Goal: Task Accomplishment & Management: Use online tool/utility

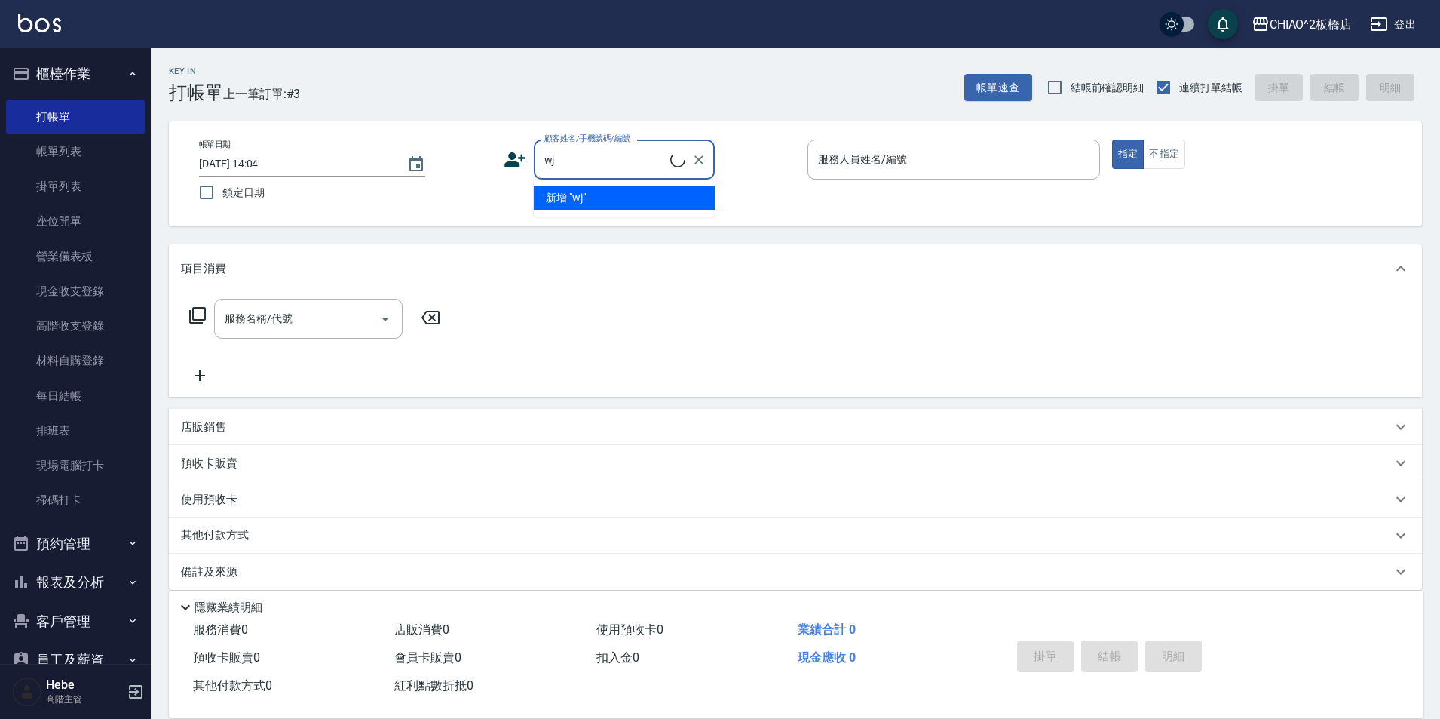
type input "w"
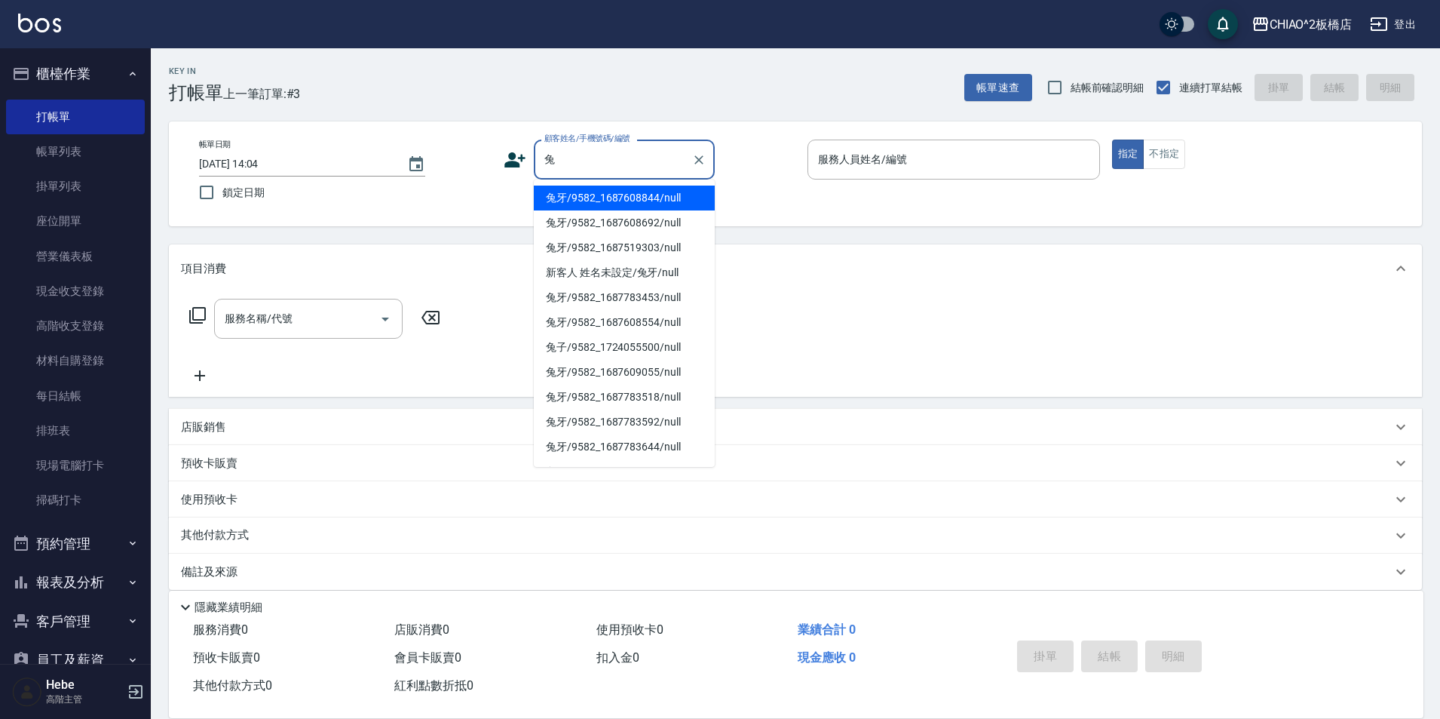
click at [570, 190] on li "兔牙/9582_1687608844/null" at bounding box center [624, 198] width 181 height 25
type input "兔牙/9582_1687608844/null"
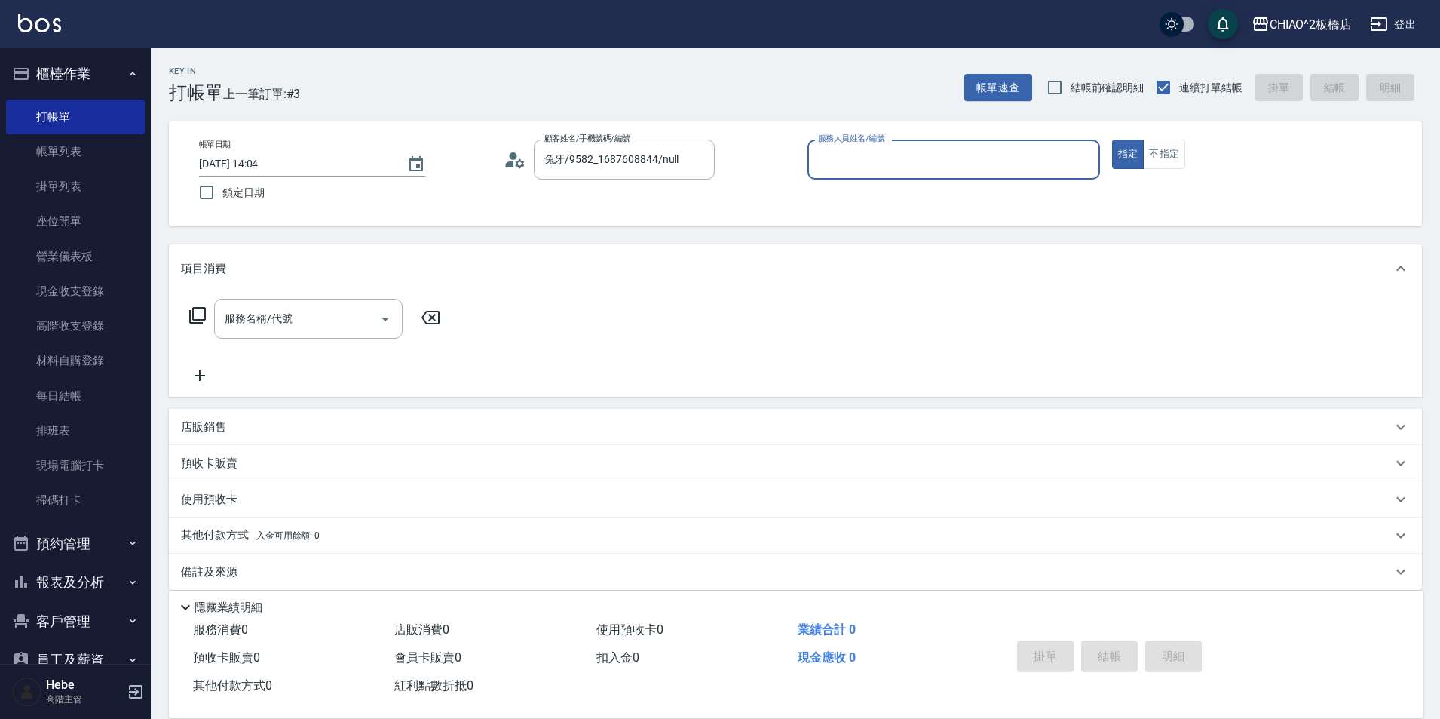
click at [883, 152] on input "服務人員姓名/編號" at bounding box center [953, 159] width 279 height 26
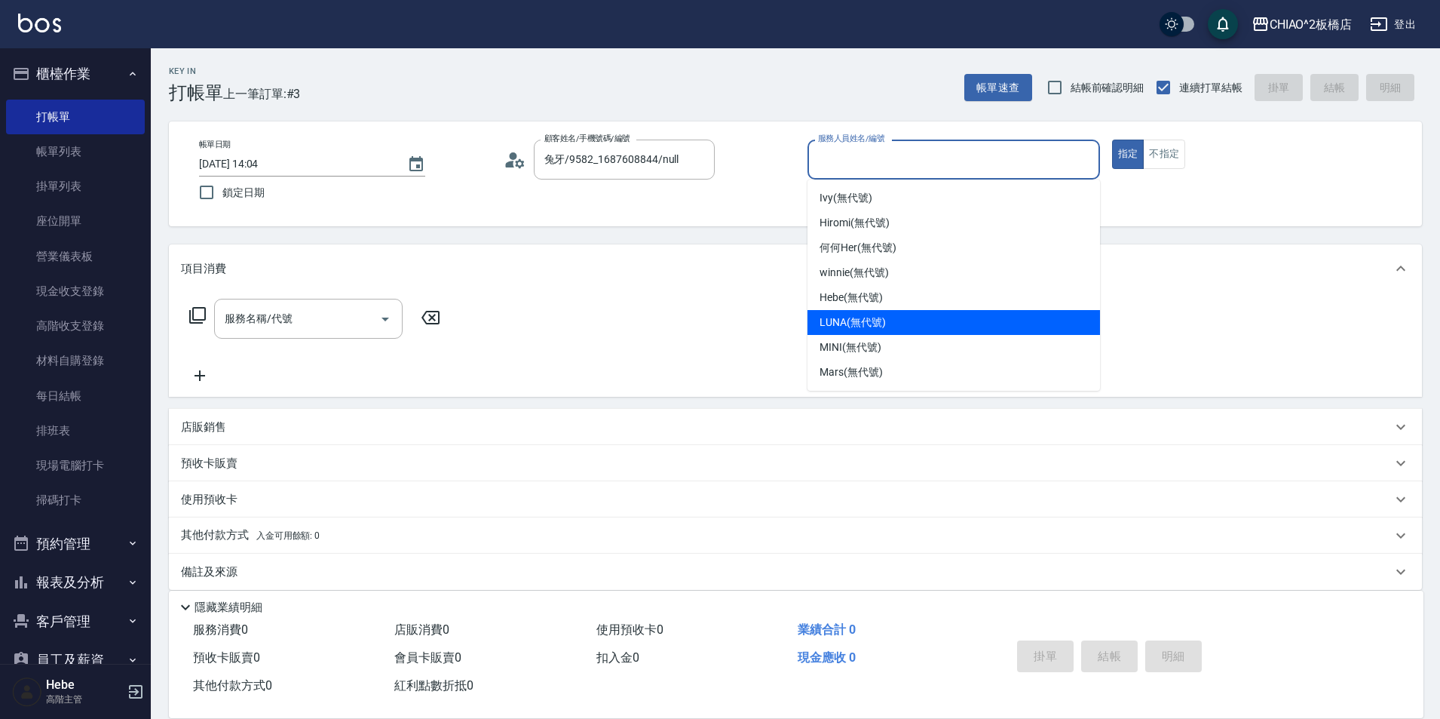
click at [853, 326] on span "LUNA (無代號)" at bounding box center [853, 322] width 66 height 16
type input "LUNA(無代號)"
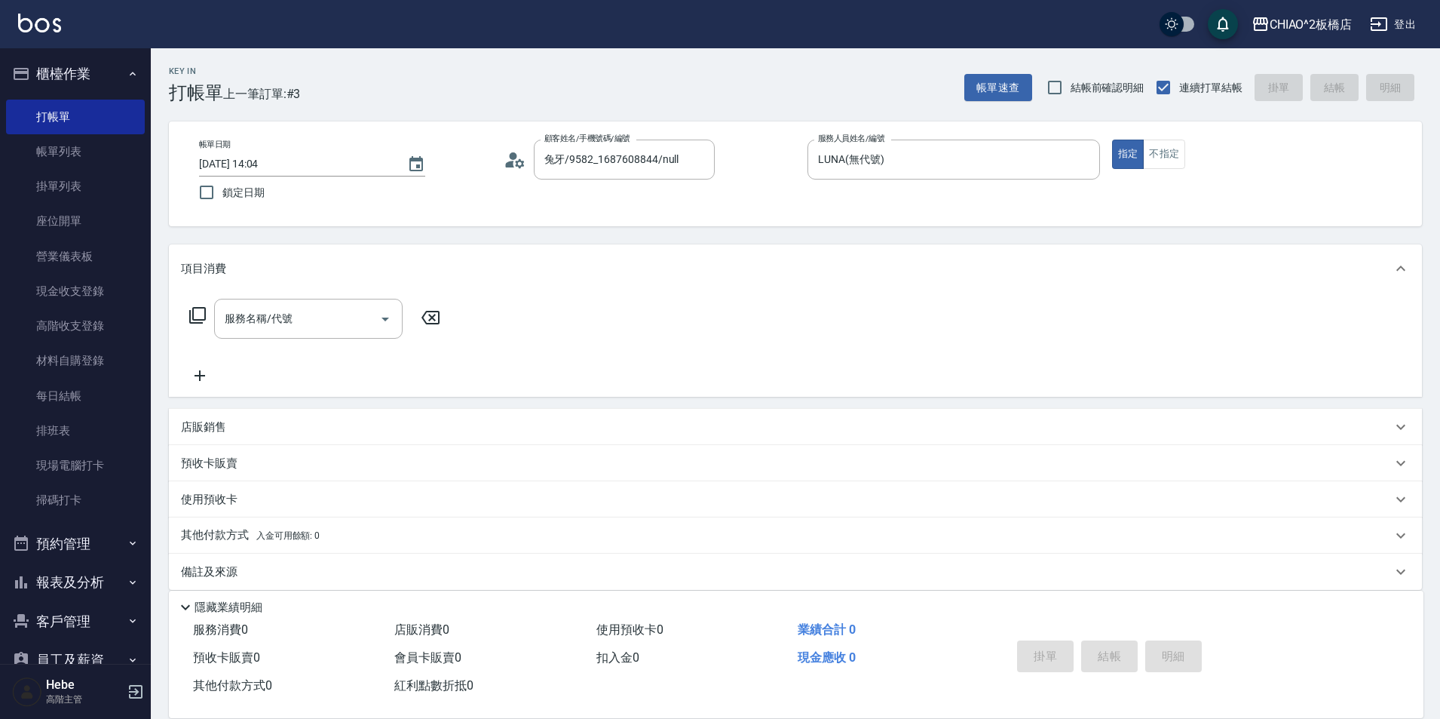
click at [278, 341] on div "服務名稱/代號 服務名稱/代號" at bounding box center [315, 342] width 268 height 86
click at [285, 321] on input "服務名稱/代號" at bounding box center [297, 318] width 152 height 26
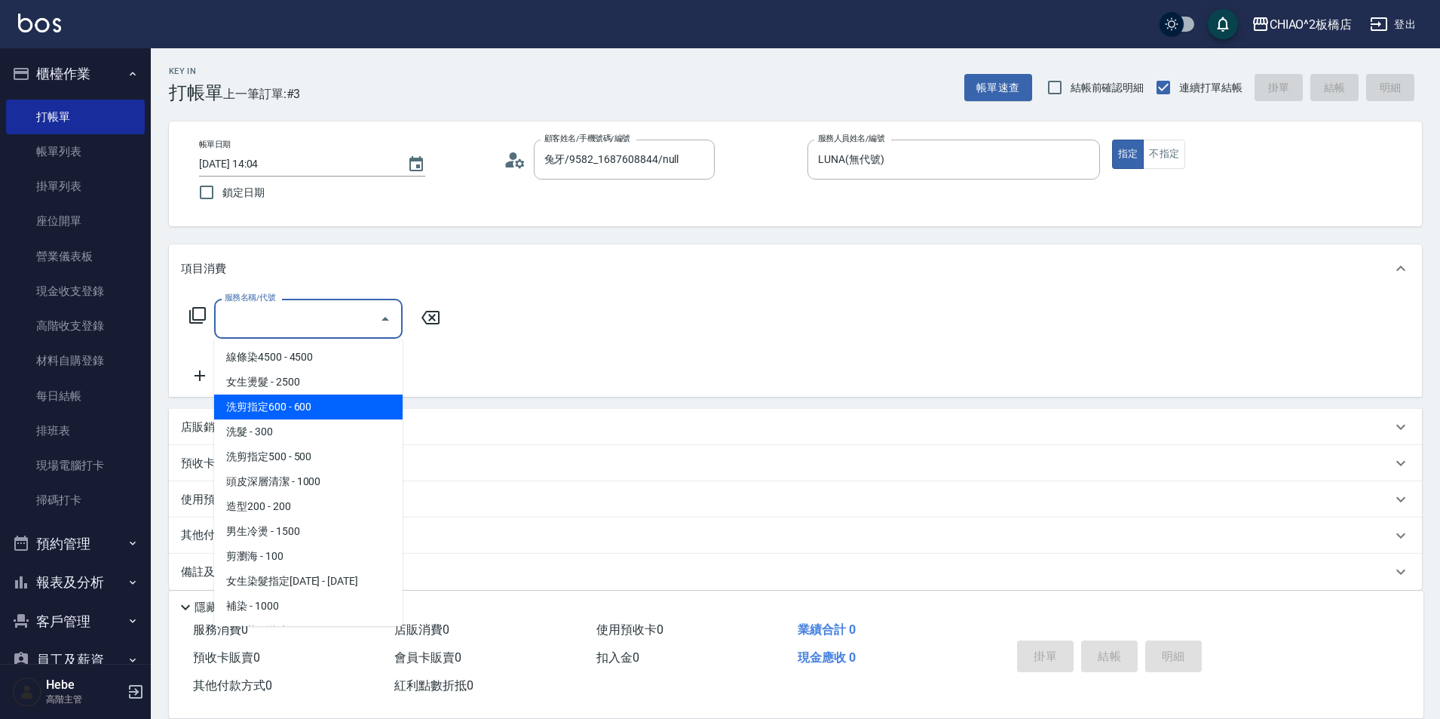
click at [298, 400] on span "洗剪指定600 - 600" at bounding box center [308, 406] width 189 height 25
type input "洗剪指定600(96678)"
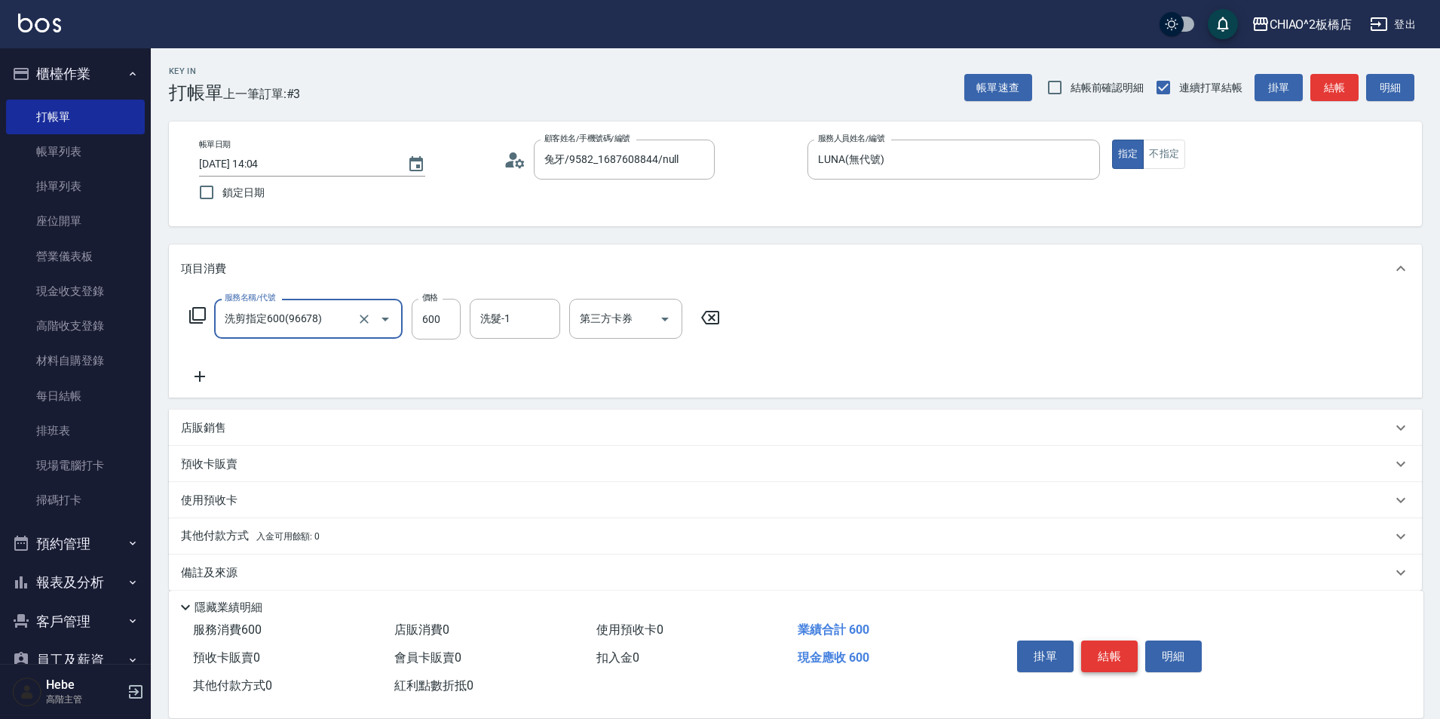
click at [1119, 649] on button "結帳" at bounding box center [1109, 656] width 57 height 32
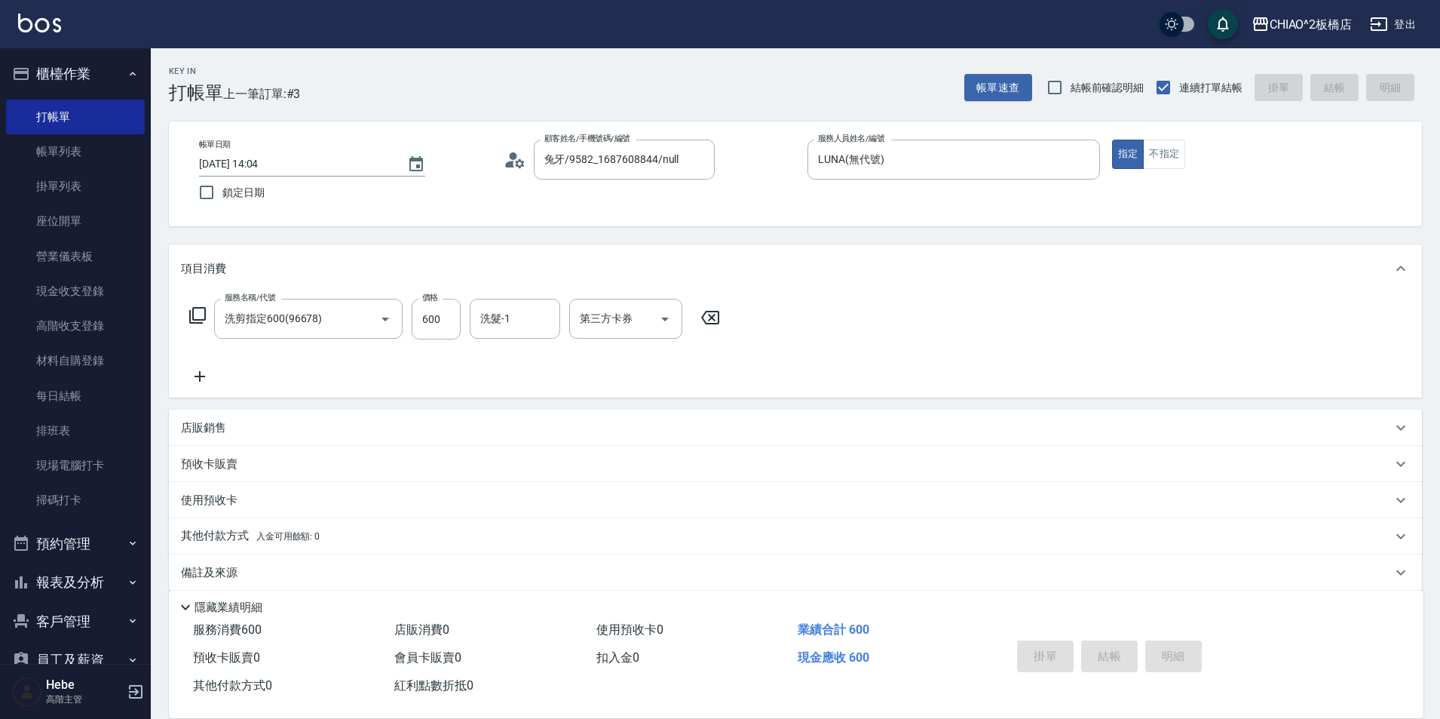
type input "[DATE] 15:21"
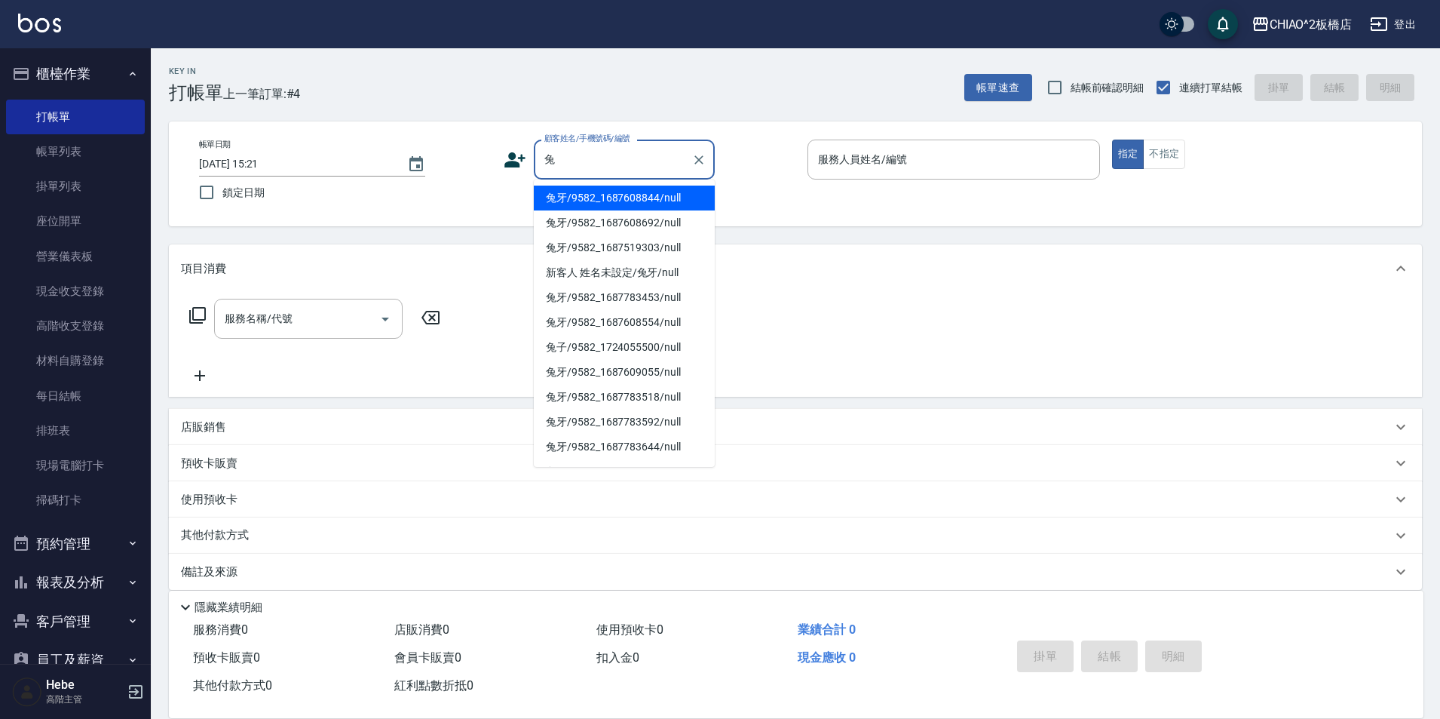
click at [566, 200] on li "兔牙/9582_1687608844/null" at bounding box center [624, 198] width 181 height 25
type input "兔牙/9582_1687608844/null"
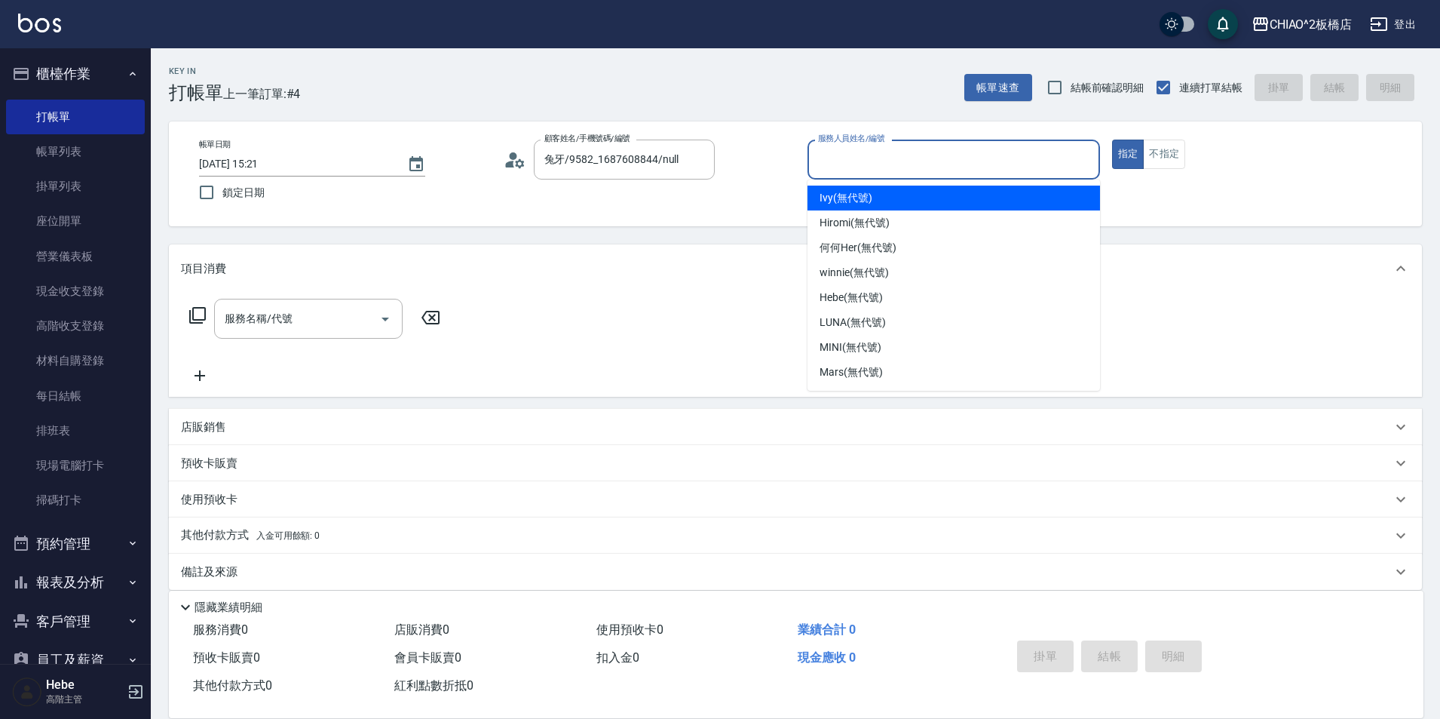
click at [866, 160] on input "服務人員姓名/編號" at bounding box center [953, 159] width 279 height 26
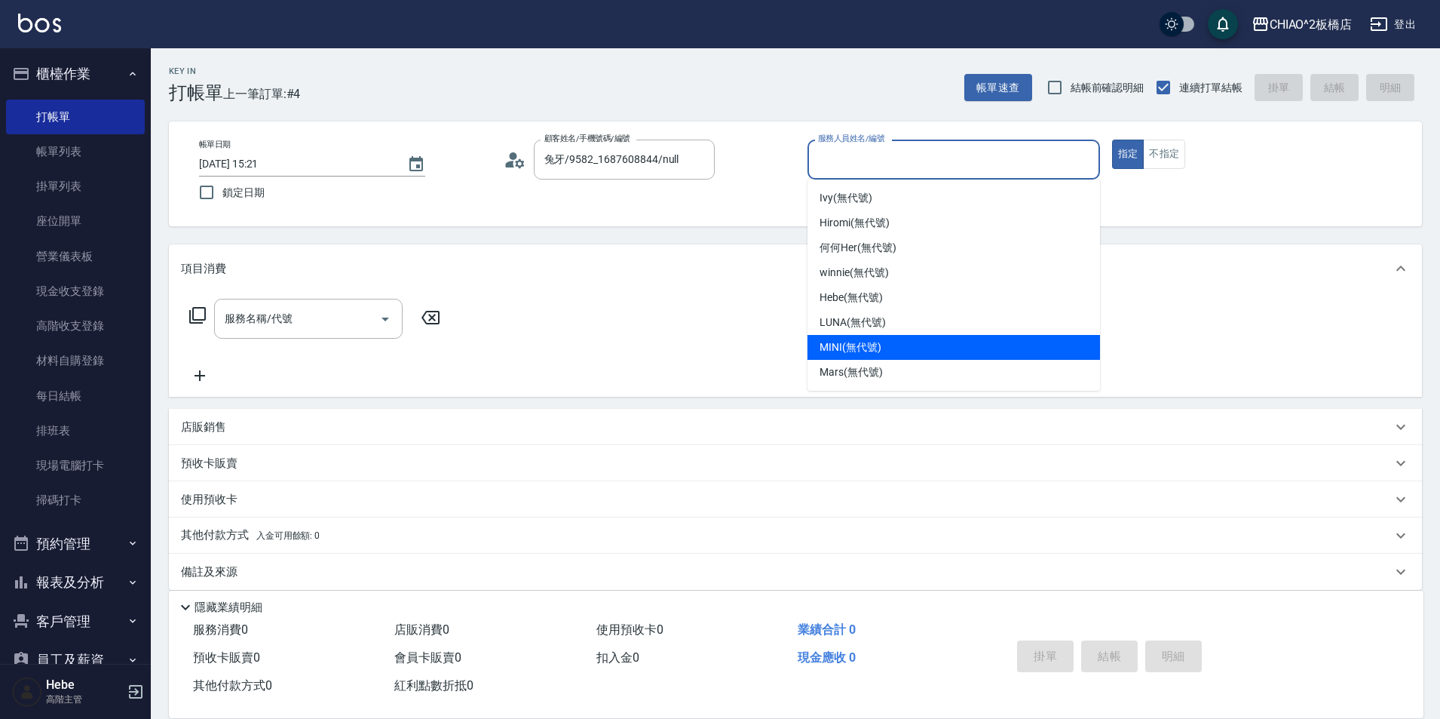
click at [848, 351] on span "MINI (無代號)" at bounding box center [851, 347] width 62 height 16
type input "MINI(無代號)"
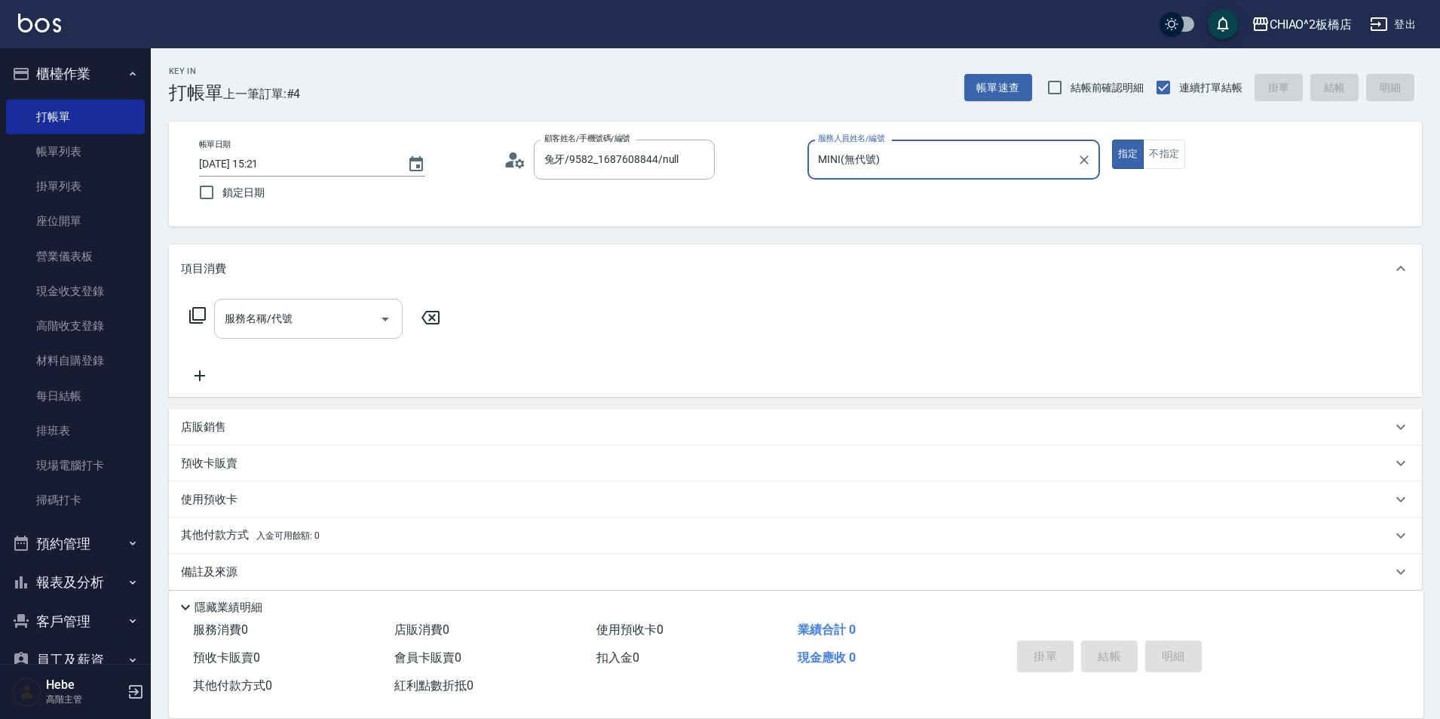
click at [351, 335] on div "服務名稱/代號" at bounding box center [308, 319] width 189 height 40
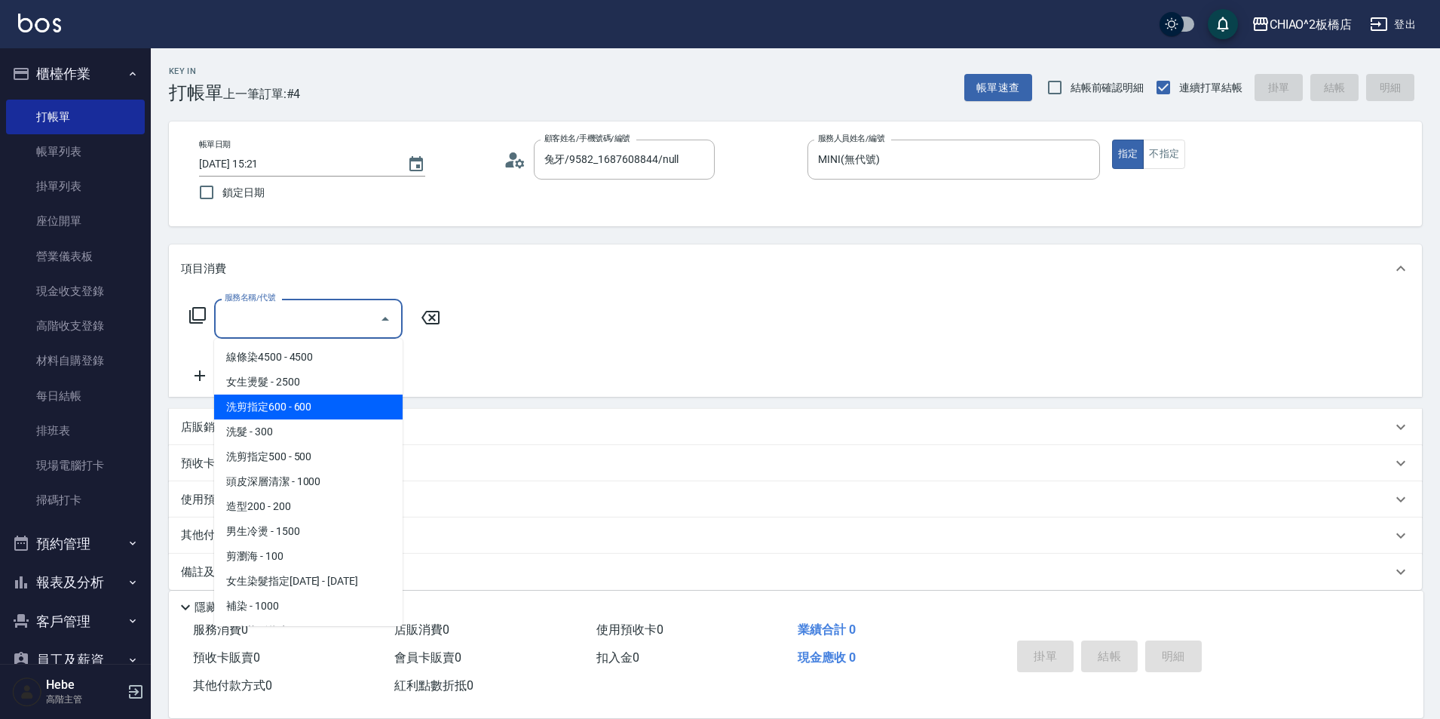
click at [329, 405] on span "洗剪指定600 - 600" at bounding box center [308, 406] width 189 height 25
type input "洗剪指定600(96678)"
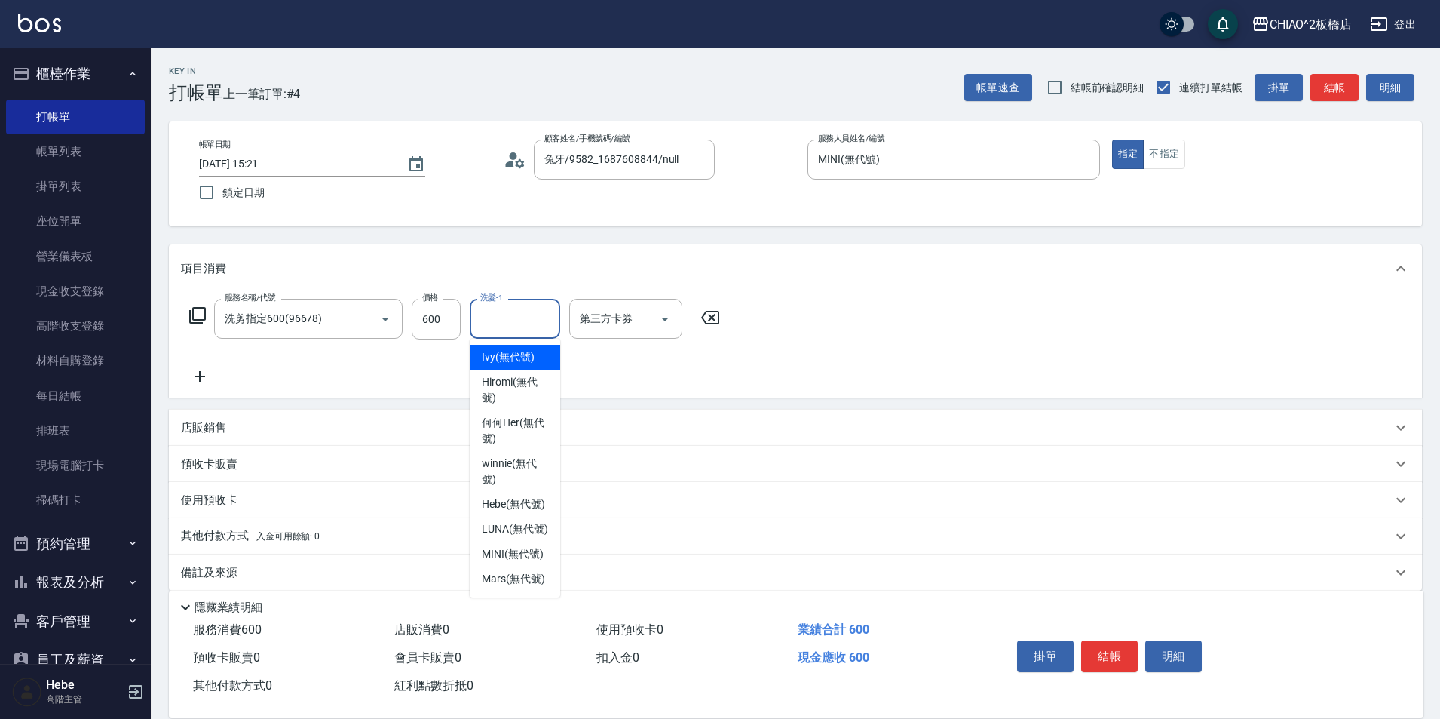
click at [497, 319] on input "洗髮-1" at bounding box center [515, 318] width 77 height 26
click at [498, 523] on span "LUNA (無代號)" at bounding box center [515, 529] width 66 height 16
type input "LUNA(無代號)"
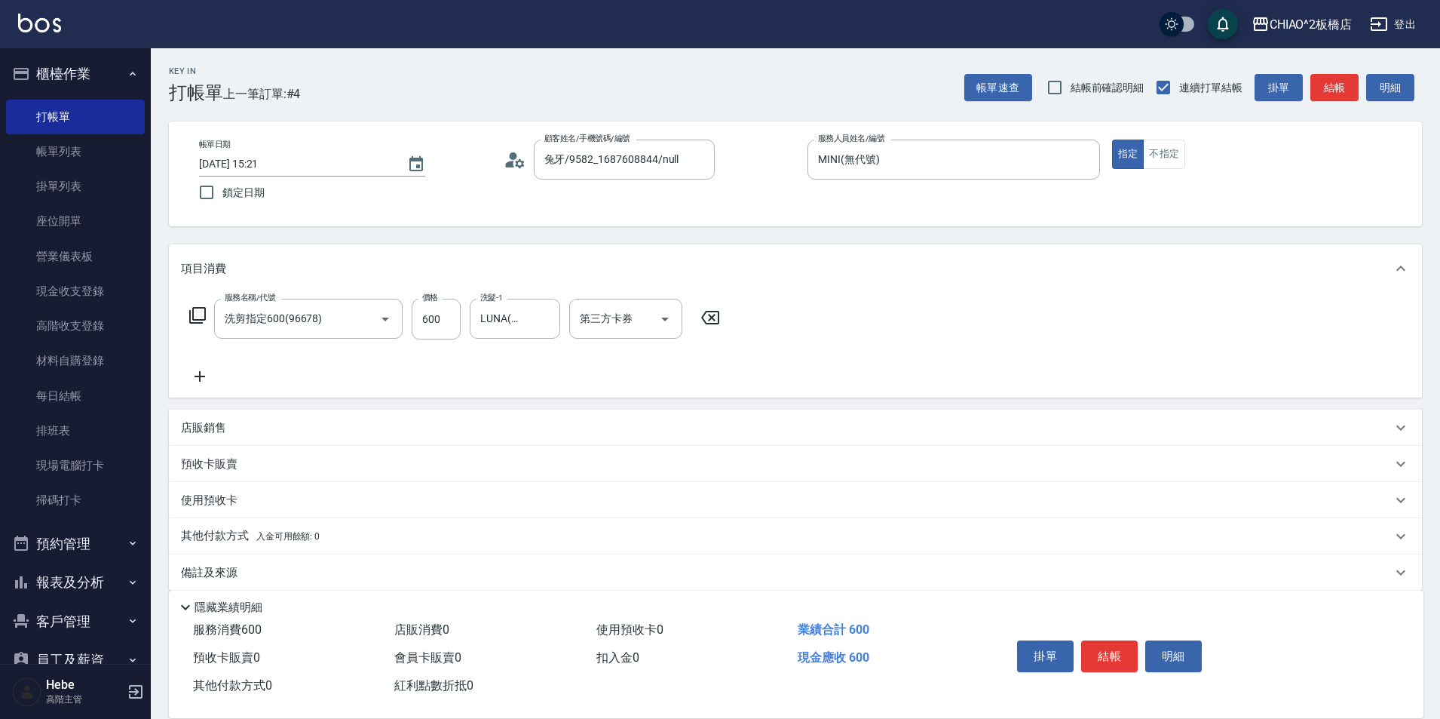
click at [232, 525] on div "其他付款方式 入金可用餘額: 0" at bounding box center [795, 536] width 1253 height 36
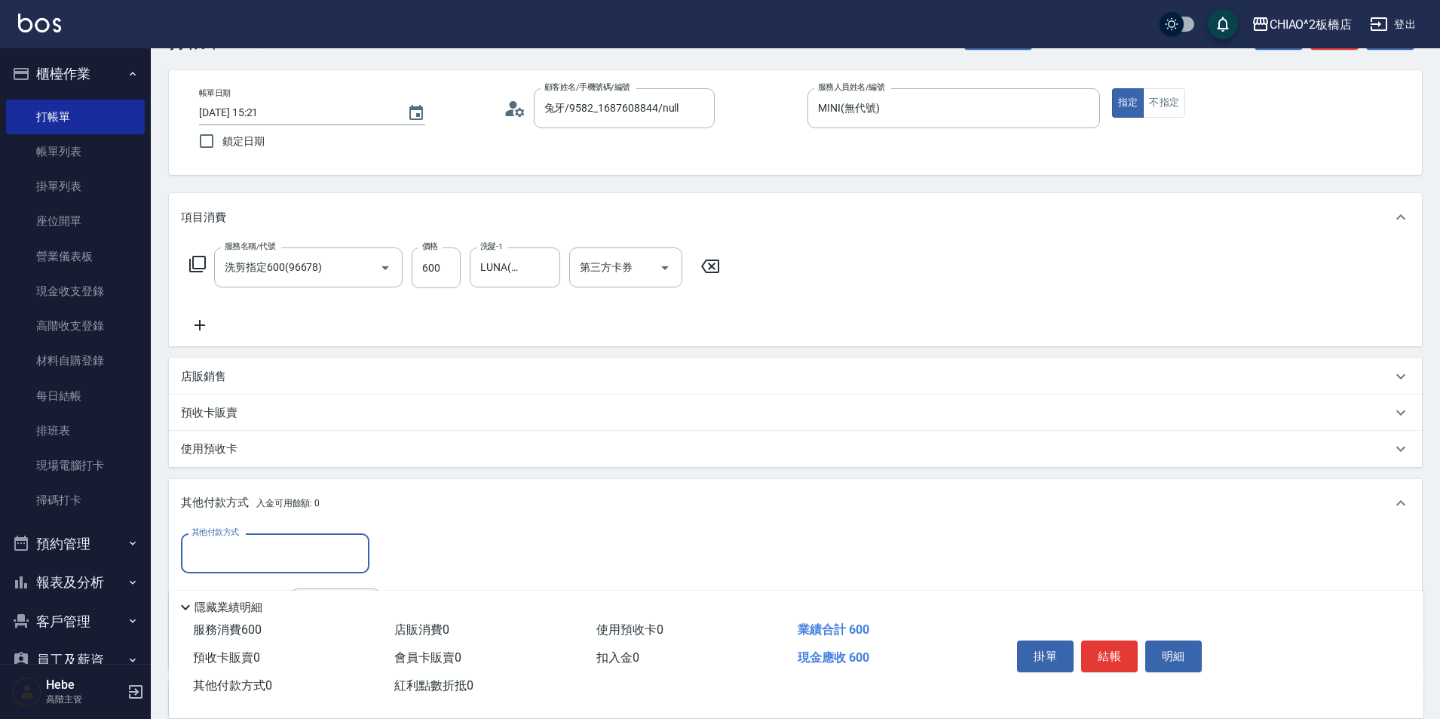
scroll to position [75, 0]
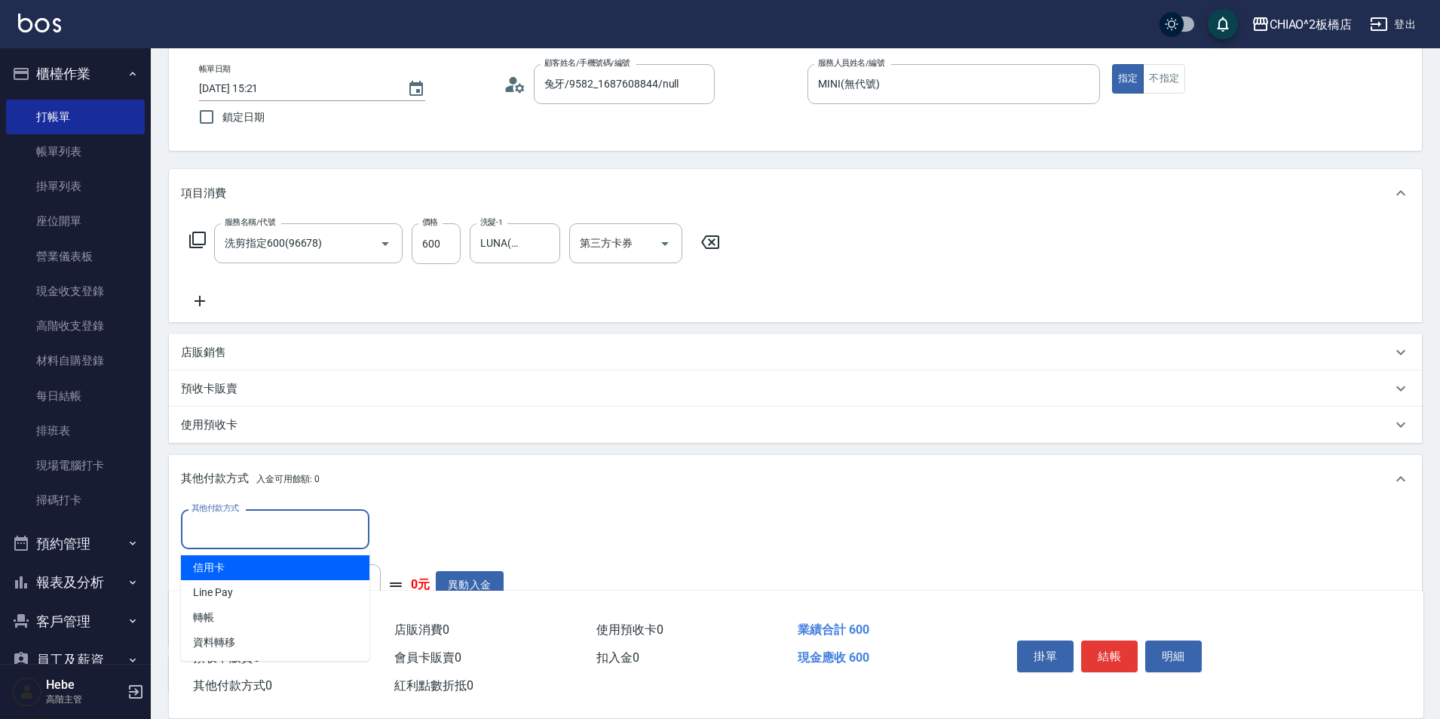
click at [231, 520] on input "其他付款方式" at bounding box center [275, 529] width 175 height 26
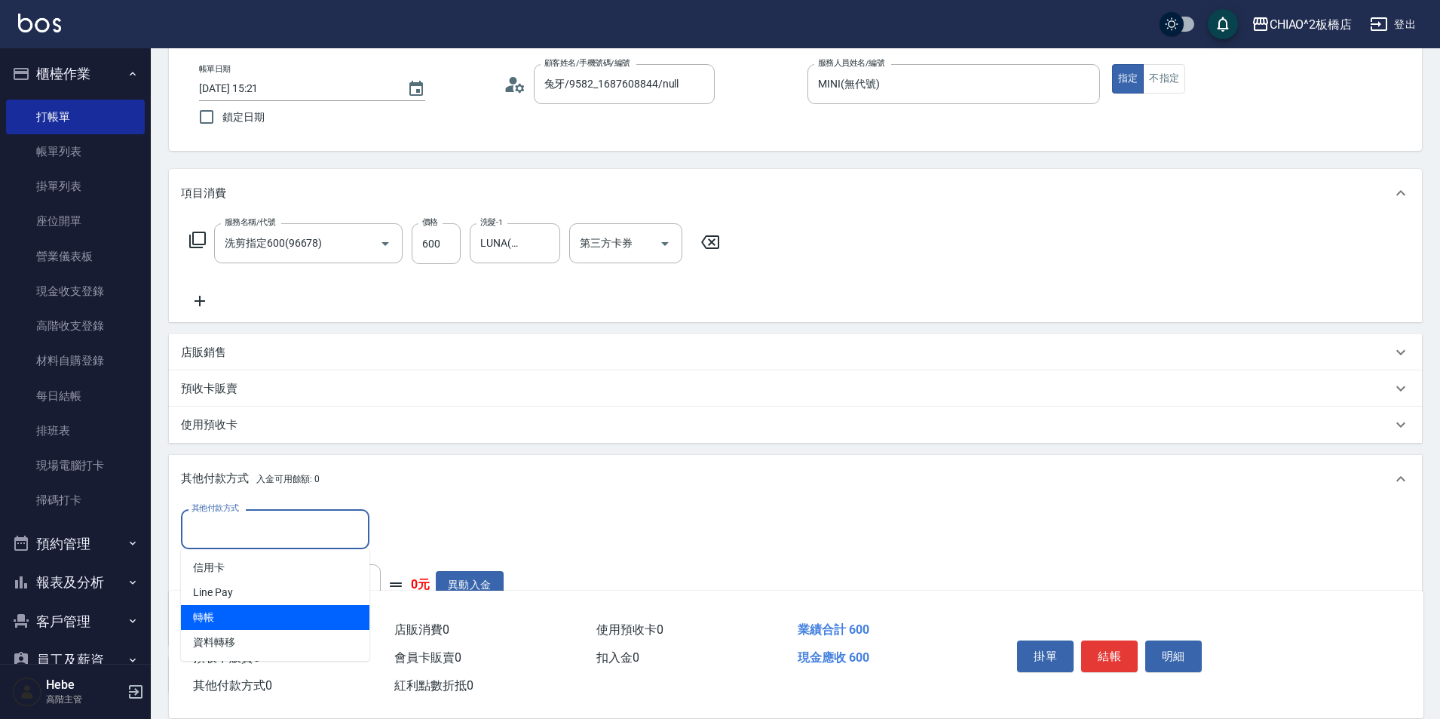
drag, startPoint x: 224, startPoint y: 627, endPoint x: 307, endPoint y: 575, distance: 97.5
click at [224, 626] on span "轉帳" at bounding box center [275, 617] width 189 height 25
type input "轉帳"
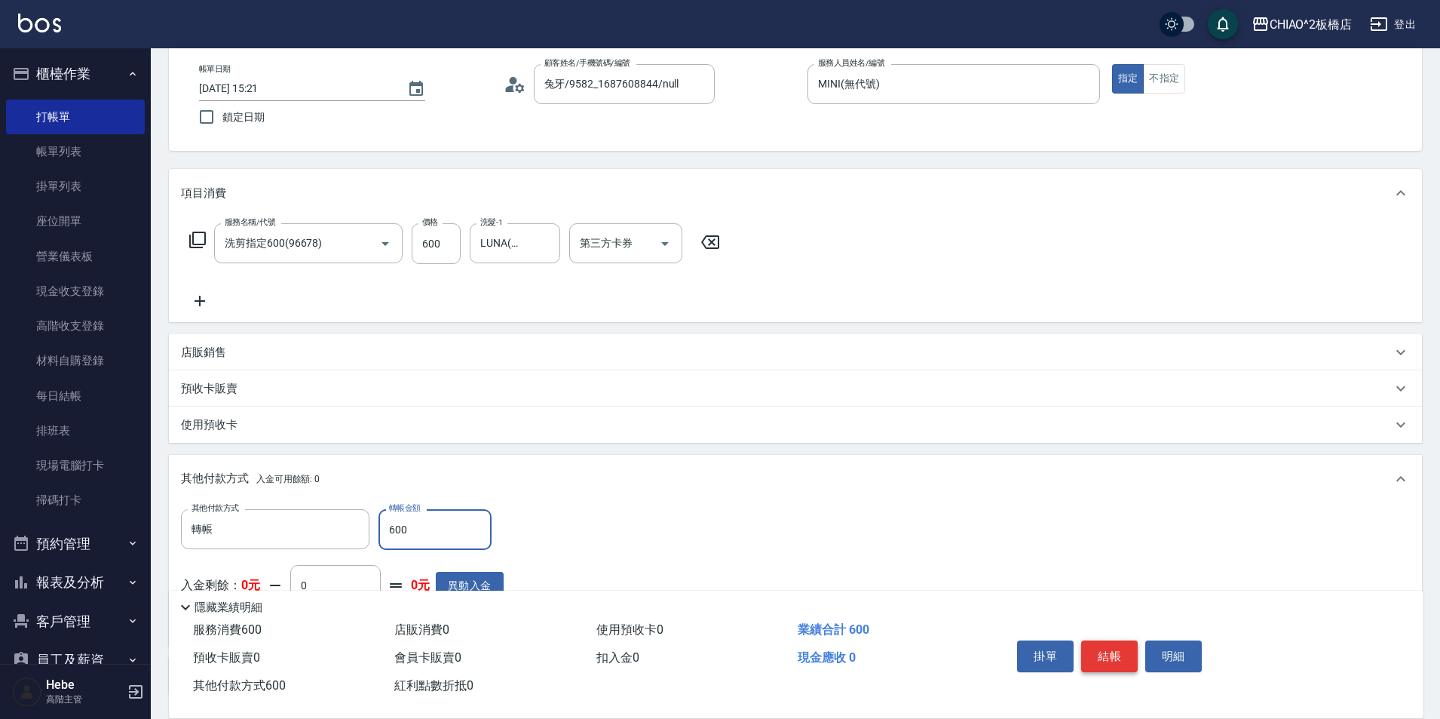
type input "600"
click at [1112, 651] on button "結帳" at bounding box center [1109, 656] width 57 height 32
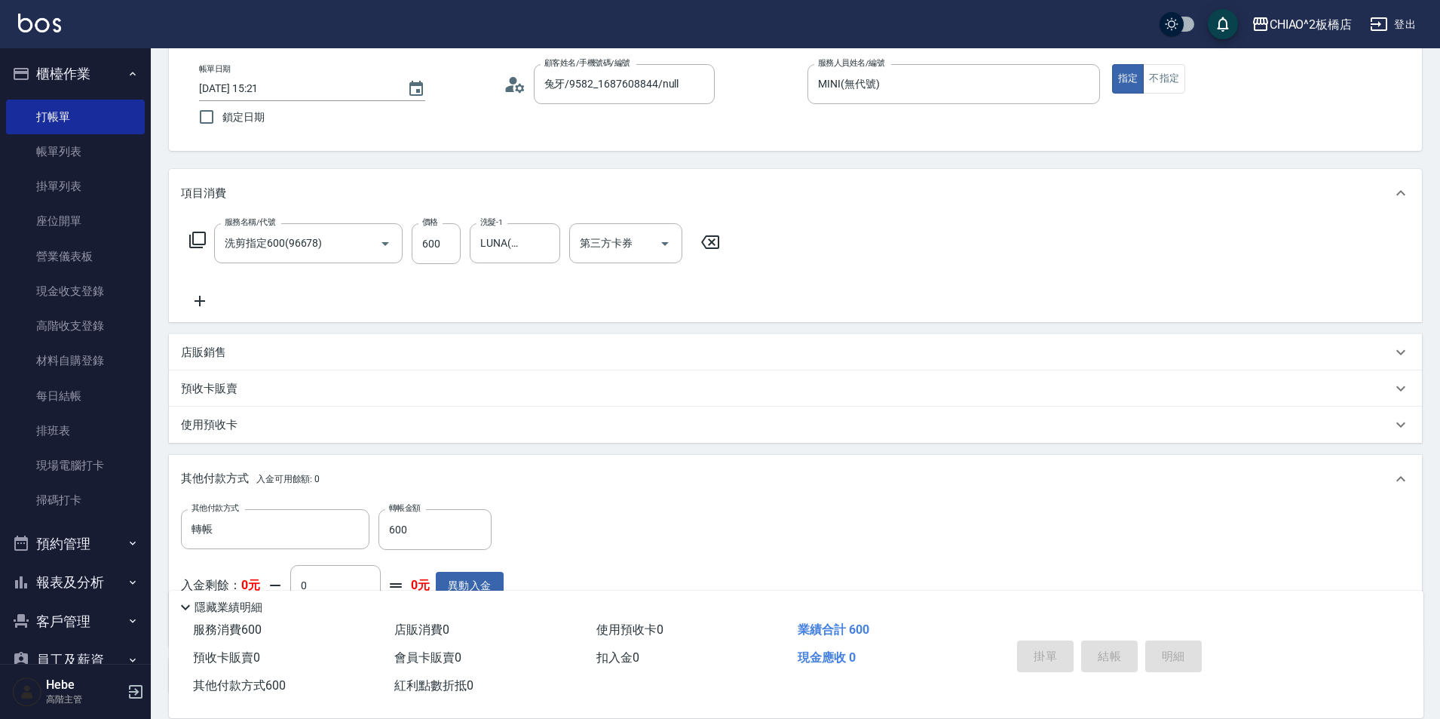
type input "[DATE] 15:22"
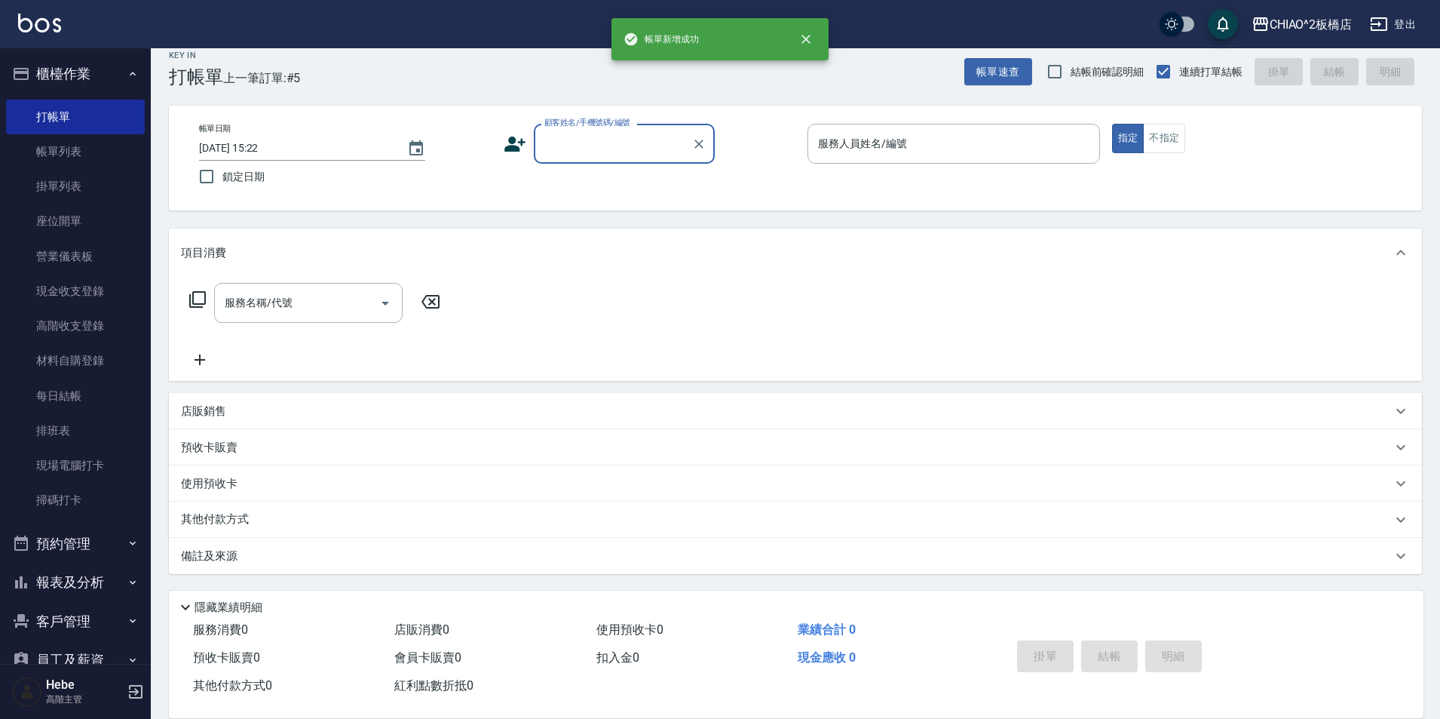
scroll to position [16, 0]
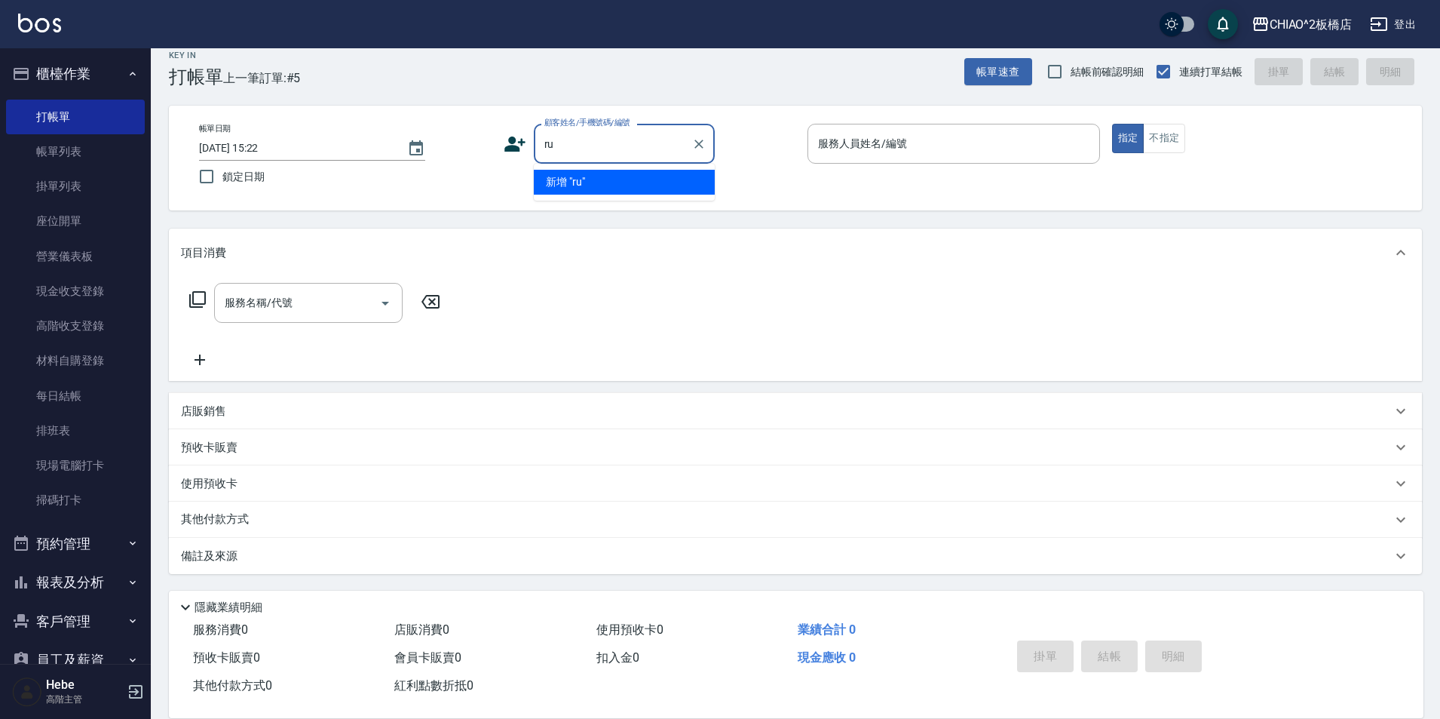
type input "r"
click at [614, 178] on li "[PERSON_NAME]/9582_1691317839/null" at bounding box center [624, 182] width 181 height 25
type input "[PERSON_NAME]/9582_1691317839/null"
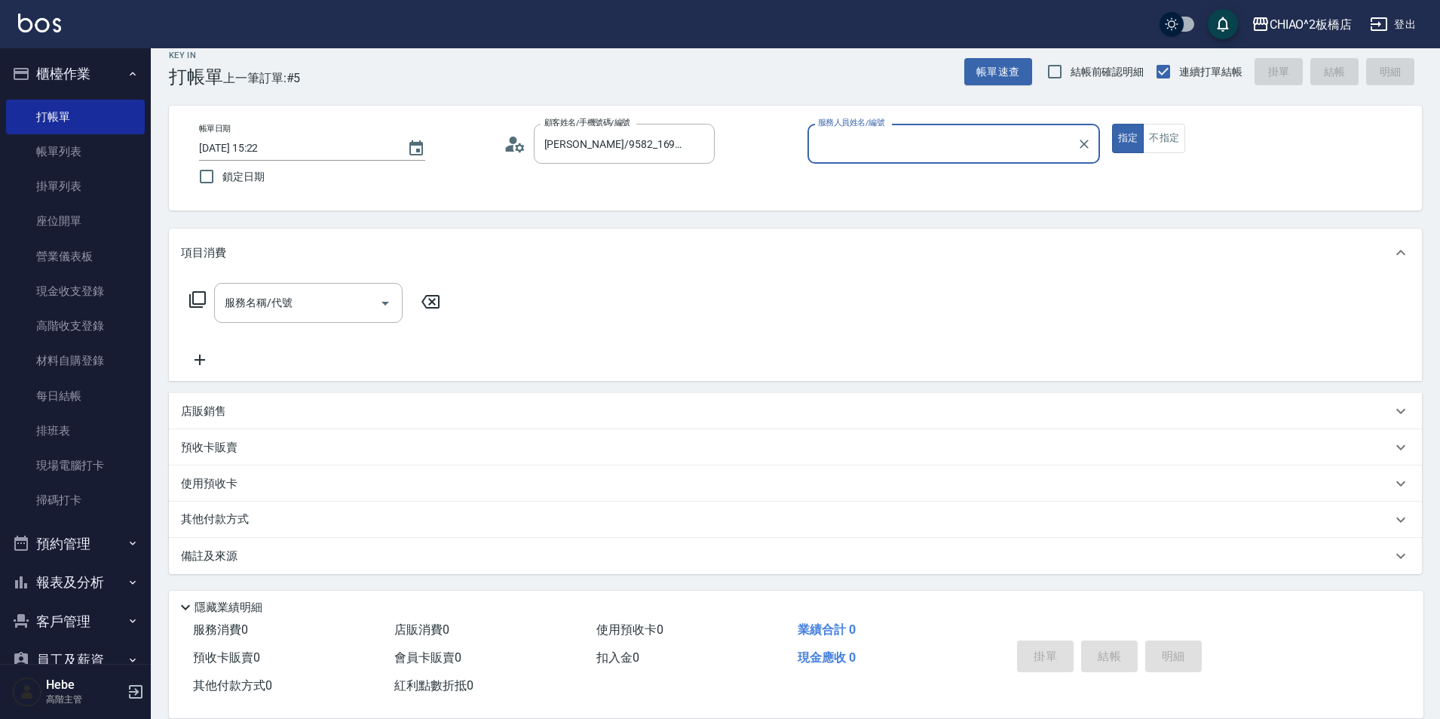
type input "MINI(無代號)"
drag, startPoint x: 881, startPoint y: 135, endPoint x: 876, endPoint y: 143, distance: 9.4
click at [880, 135] on input "MINI(無代號)" at bounding box center [942, 143] width 256 height 26
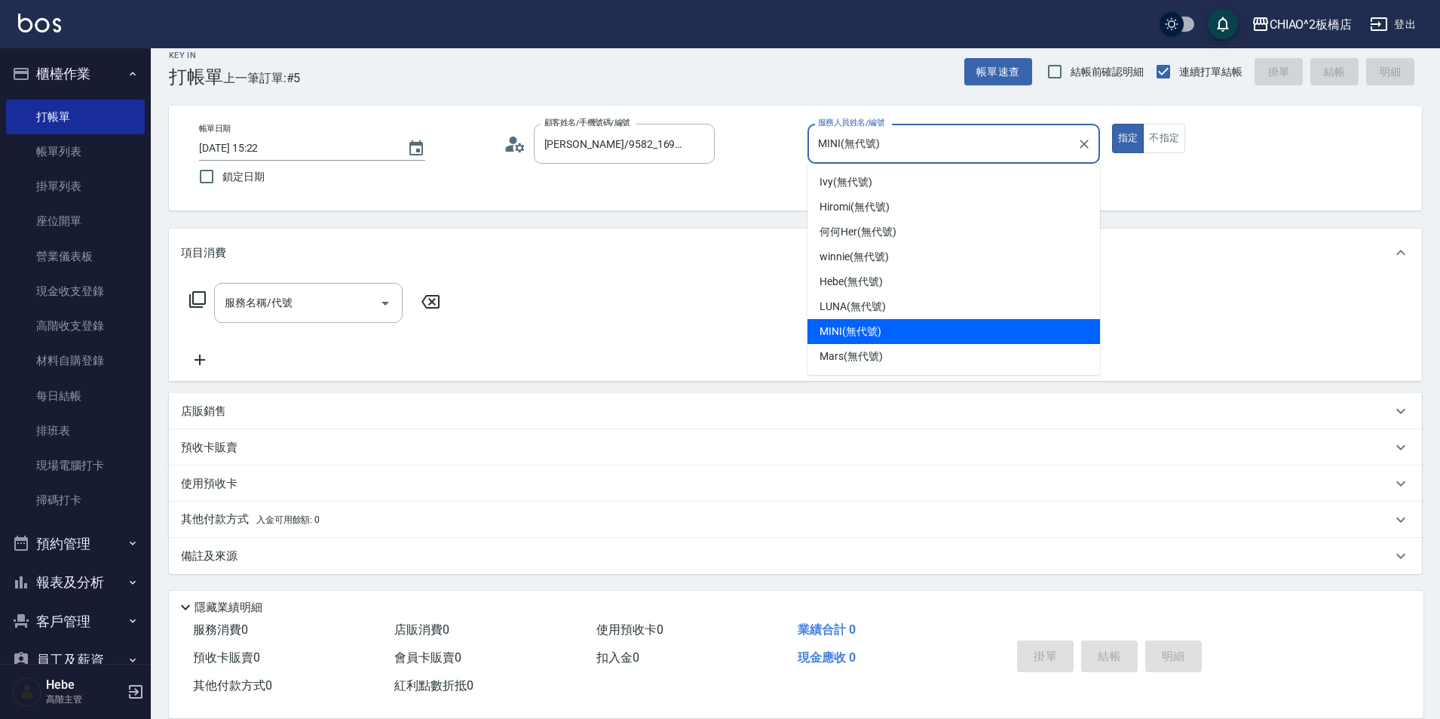
click at [843, 340] on div "MINI (無代號)" at bounding box center [954, 331] width 293 height 25
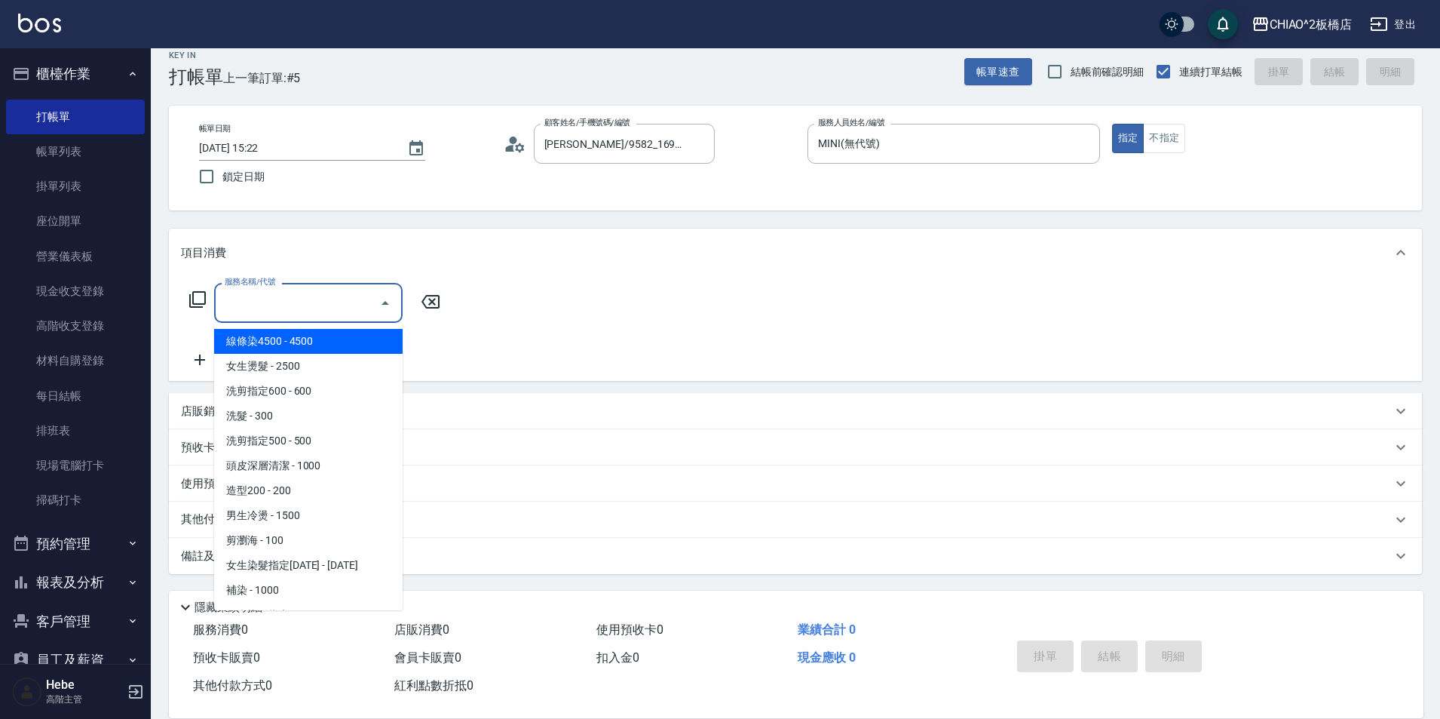
click at [302, 296] on input "服務名稱/代號" at bounding box center [297, 303] width 152 height 26
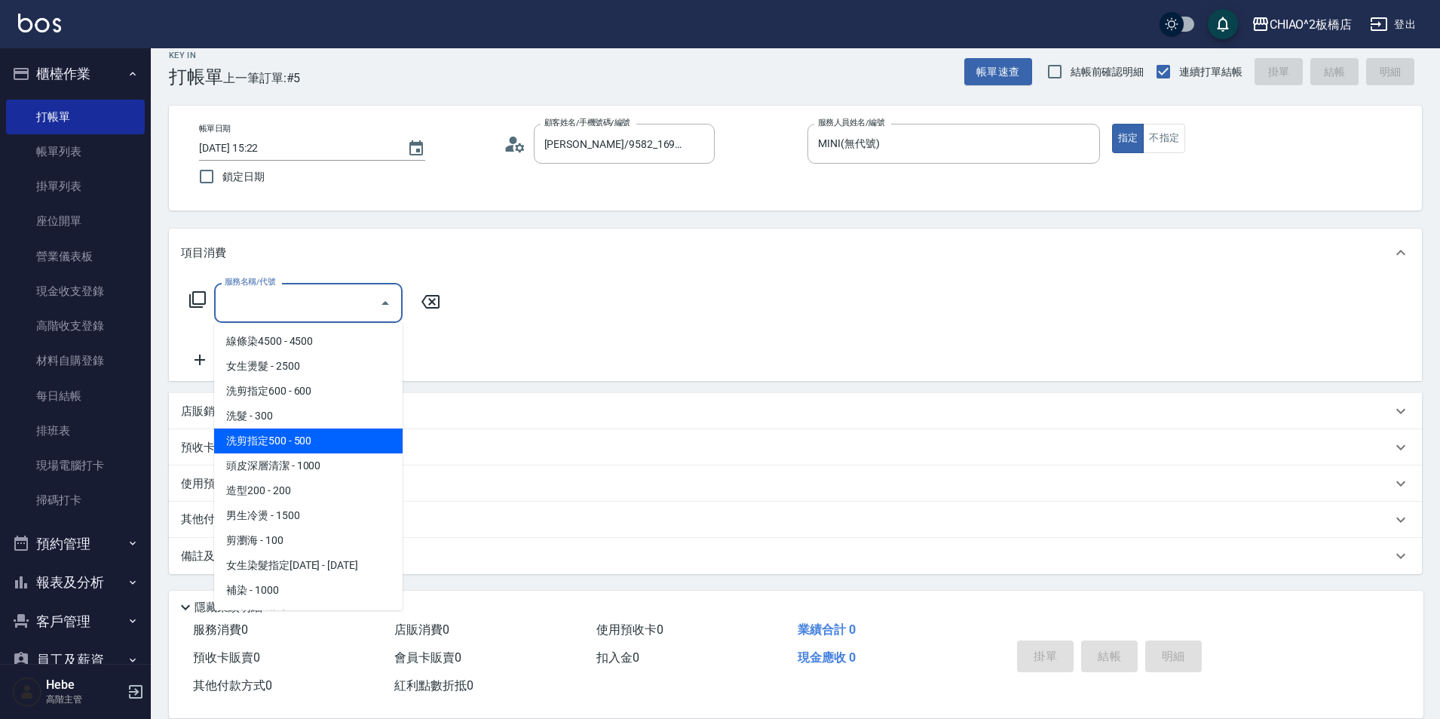
click at [300, 442] on span "洗剪指定500 - 500" at bounding box center [308, 440] width 189 height 25
type input "洗剪指定500(96681)"
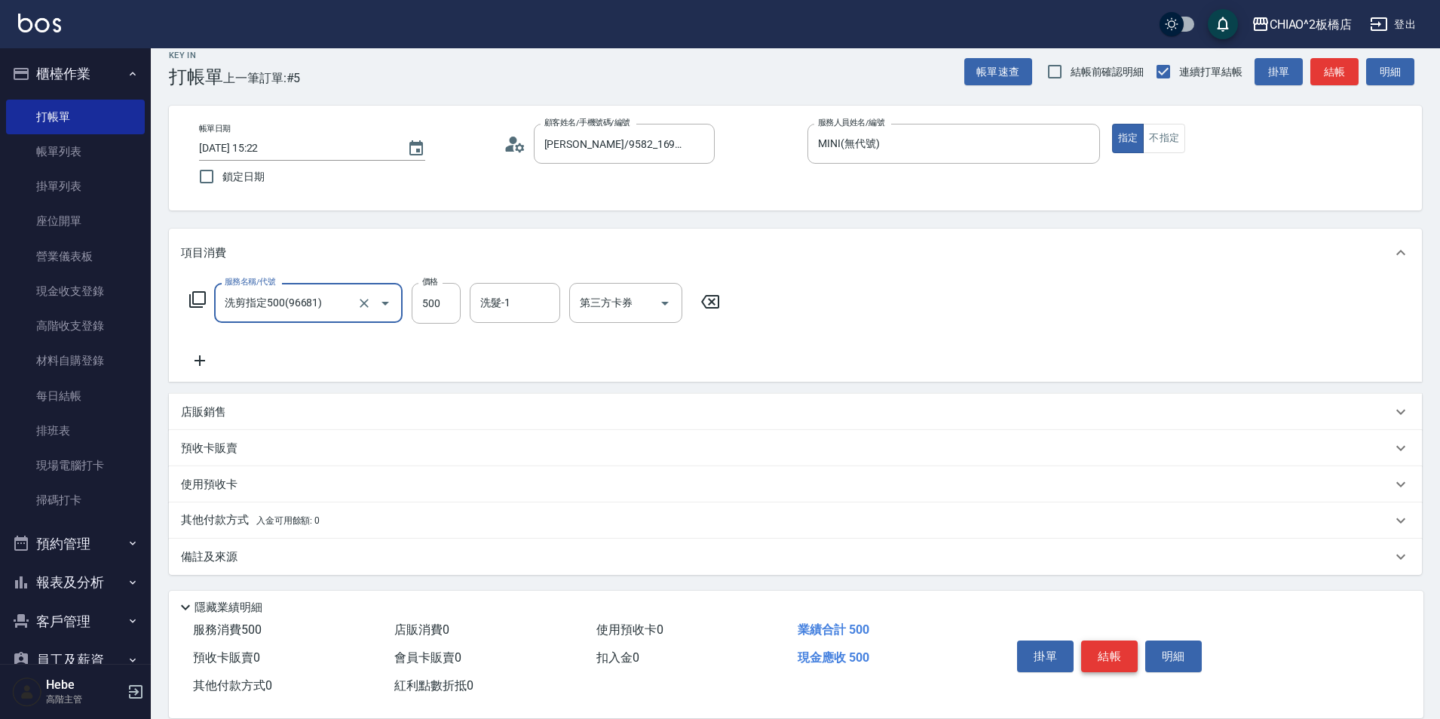
click at [1103, 643] on button "結帳" at bounding box center [1109, 656] width 57 height 32
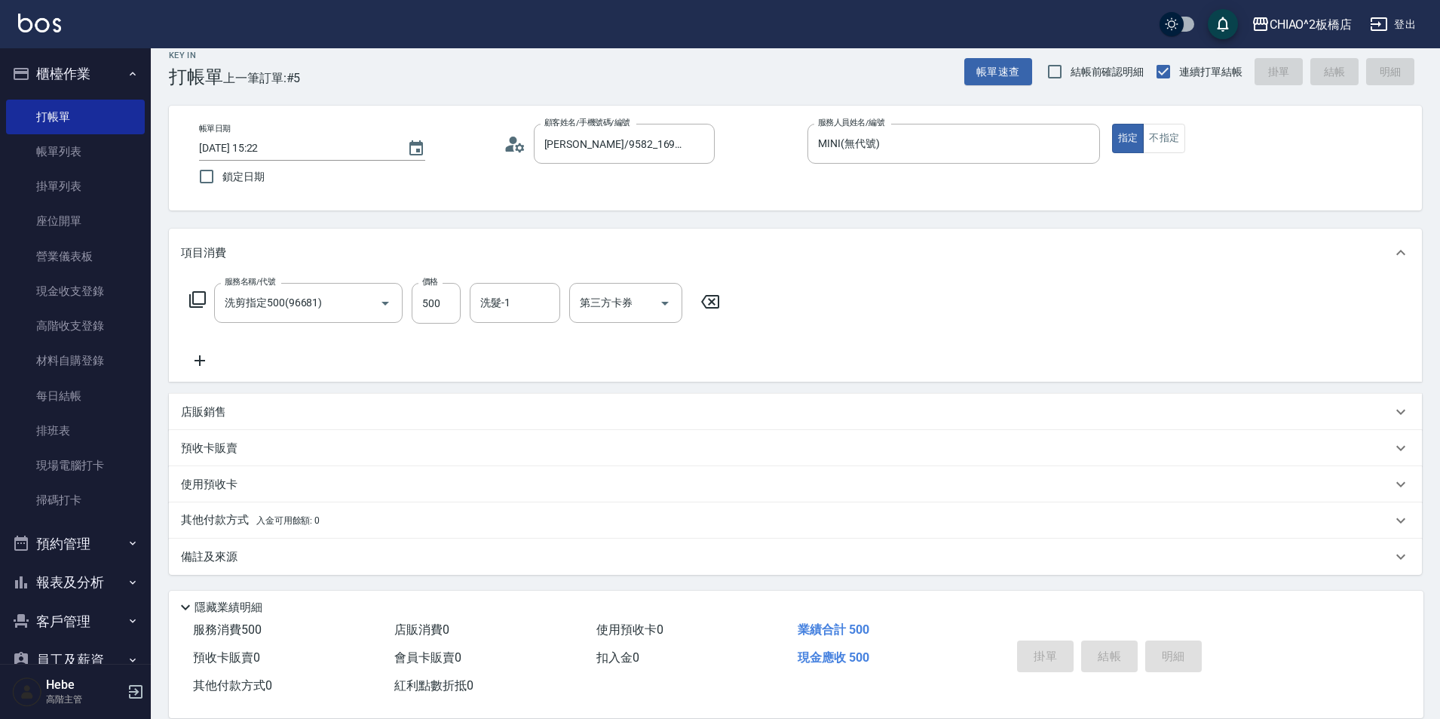
type input "[DATE] 15:48"
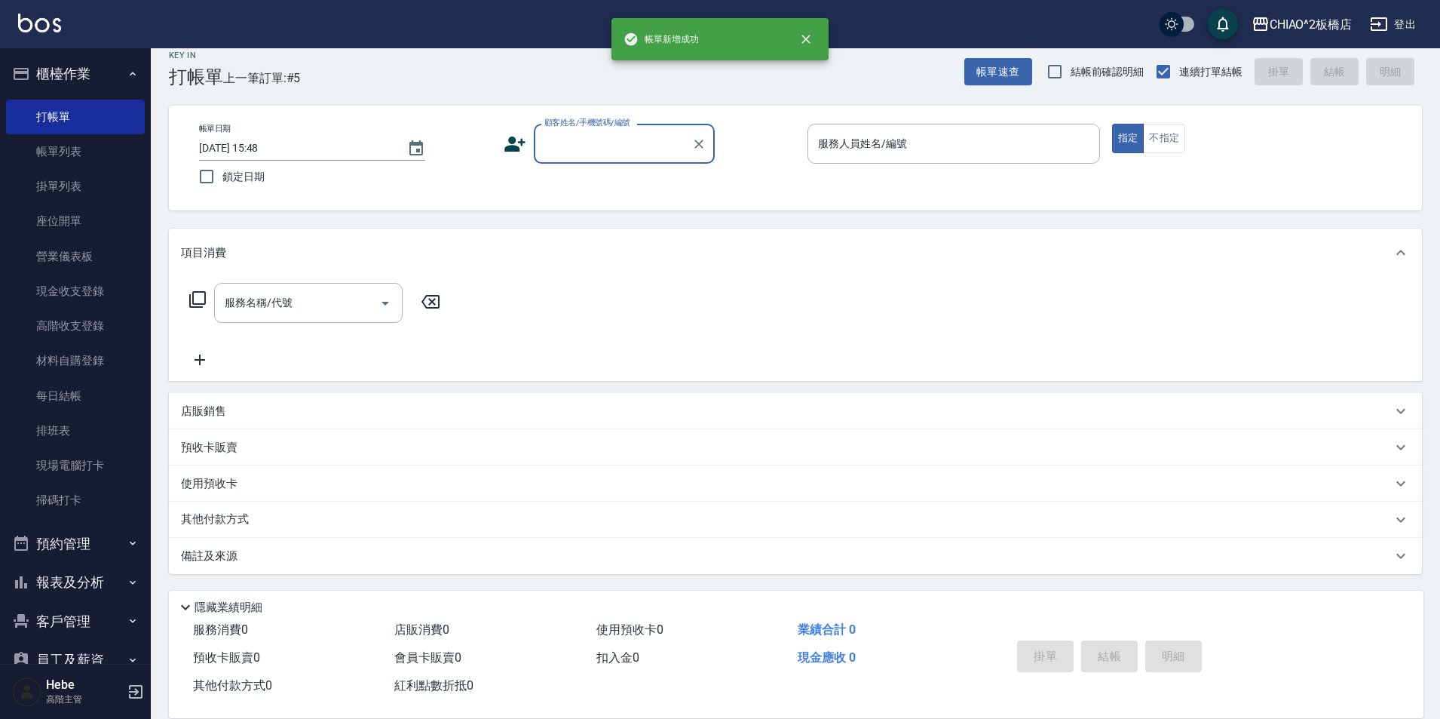
scroll to position [0, 0]
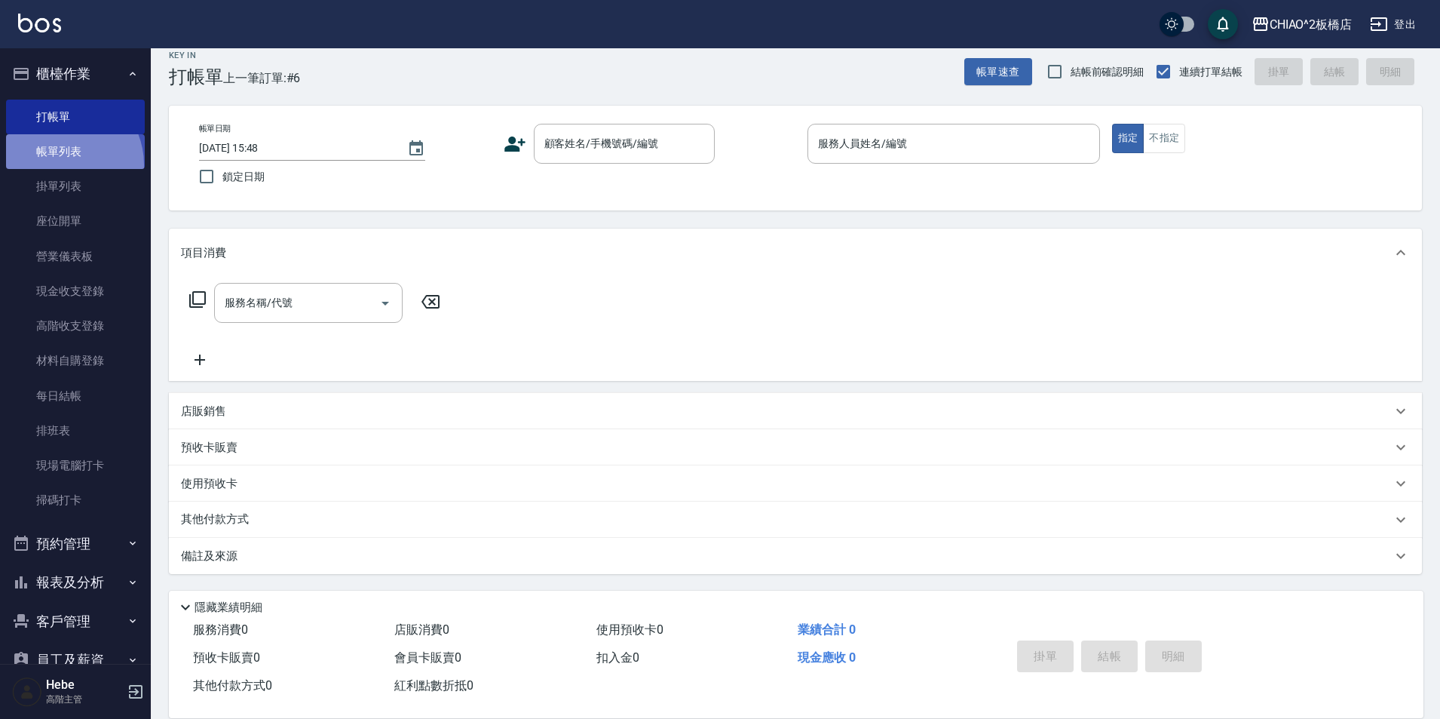
click at [61, 165] on link "帳單列表" at bounding box center [75, 151] width 139 height 35
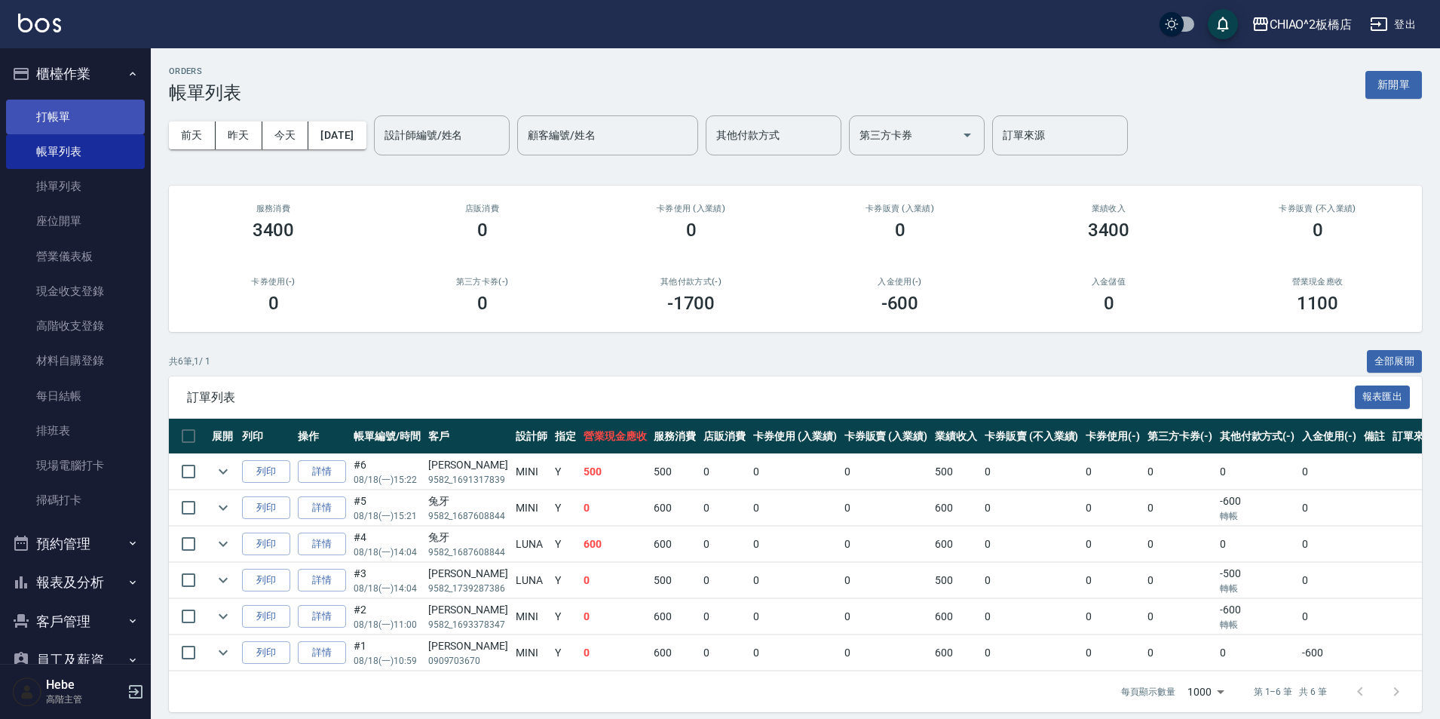
click at [50, 112] on link "打帳單" at bounding box center [75, 117] width 139 height 35
